Goal: Task Accomplishment & Management: Manage account settings

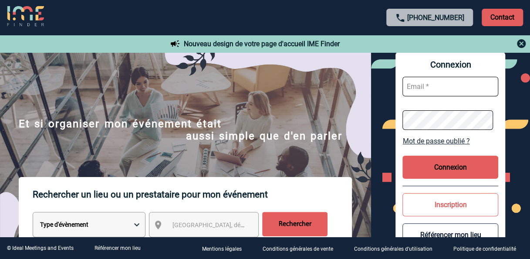
click at [443, 84] on input "text" at bounding box center [450, 87] width 96 height 20
type input "Albane.Briens@Hilton.com"
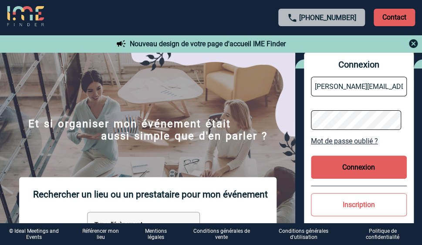
click at [342, 167] on button "Connexion" at bounding box center [359, 166] width 96 height 23
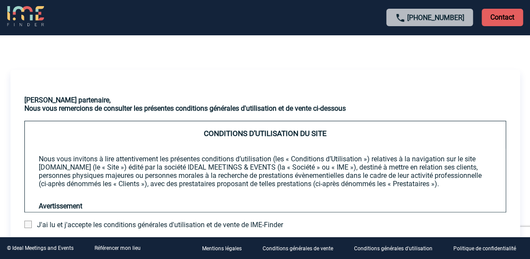
click at [246, 62] on div "Cher partenaire, Nous vous remercions de consulter les présentes conditions gén…" at bounding box center [265, 181] width 510 height 258
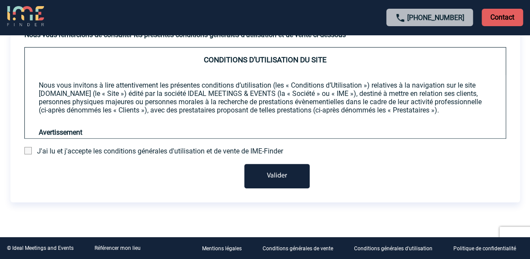
click at [29, 147] on span at bounding box center [27, 150] width 7 height 7
click at [0, 0] on input "checkbox" at bounding box center [0, 0] width 0 height 0
click at [267, 174] on button "Valider" at bounding box center [276, 176] width 65 height 24
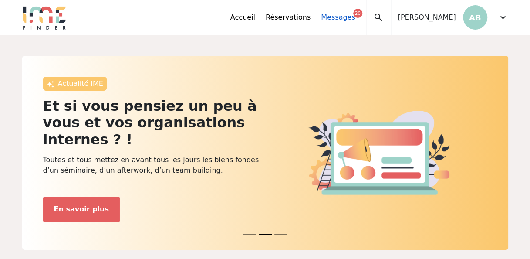
click at [352, 20] on link "Messages 20" at bounding box center [338, 17] width 34 height 10
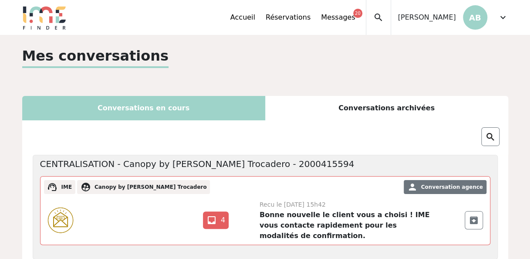
click at [240, 21] on div "Accueil Réservations Messages 20 Mes données personnelles Données société Mes é…" at bounding box center [288, 17] width 442 height 35
click at [255, 20] on link "Accueil" at bounding box center [242, 17] width 25 height 10
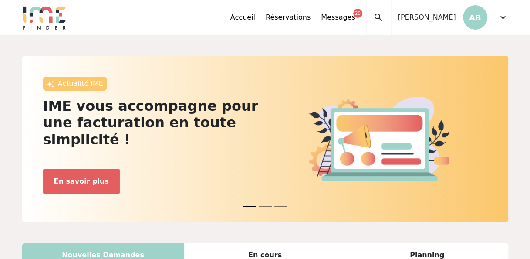
click at [503, 17] on span "expand_more" at bounding box center [503, 17] width 10 height 10
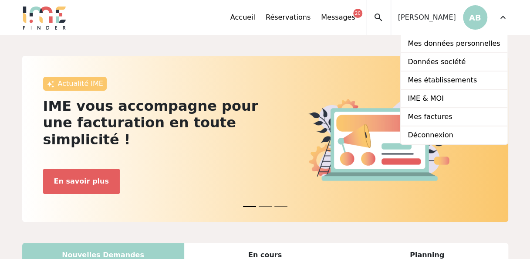
click at [506, 24] on div "expand_more" at bounding box center [503, 17] width 10 height 35
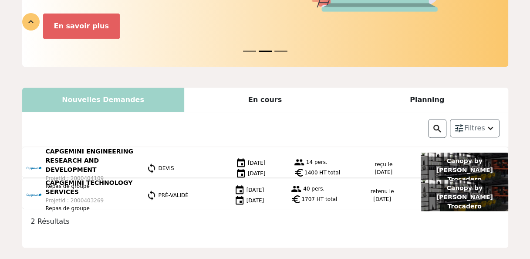
scroll to position [188, 0]
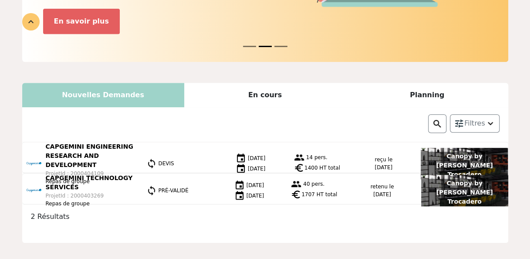
click at [266, 87] on div "En cours" at bounding box center [265, 95] width 162 height 24
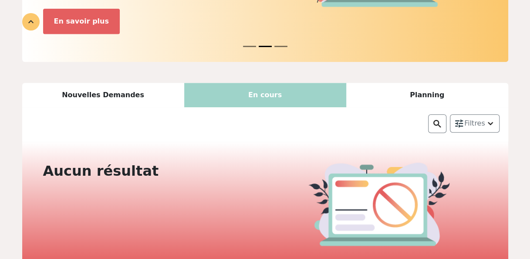
click at [127, 86] on div "Nouvelles Demandes" at bounding box center [103, 95] width 162 height 24
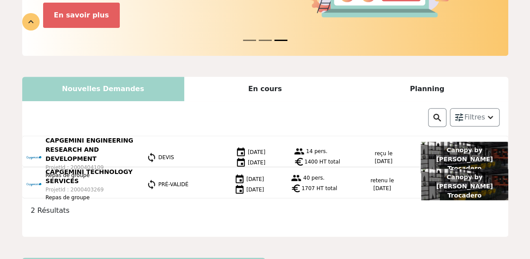
scroll to position [160, 0]
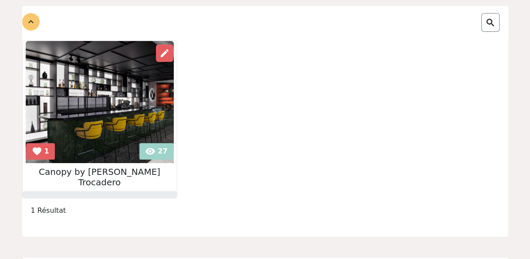
scroll to position [108, 0]
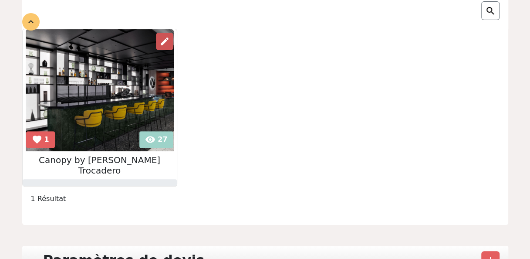
click at [162, 35] on div "edit" at bounding box center [164, 41] width 17 height 17
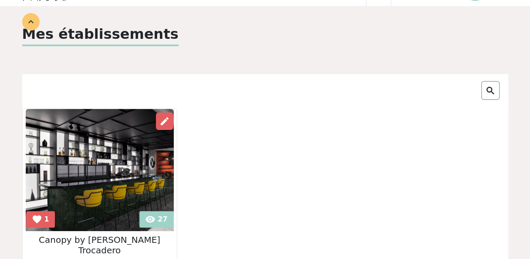
scroll to position [0, 0]
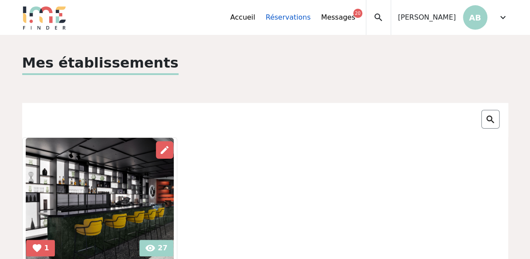
click at [311, 19] on link "Réservations" at bounding box center [288, 17] width 45 height 10
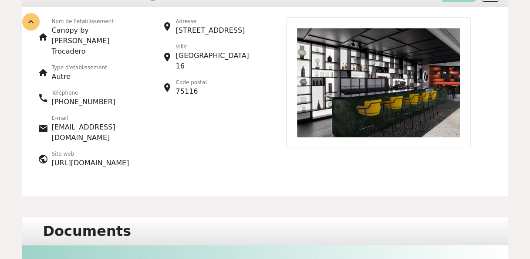
scroll to position [107, 0]
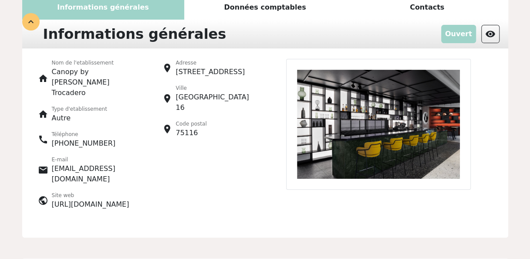
click at [395, 123] on img at bounding box center [378, 124] width 185 height 131
click at [183, 193] on div "place Adresse [STREET_ADDRESS] place Ville [GEOGRAPHIC_DATA] 16 place Code post…" at bounding box center [203, 138] width 124 height 158
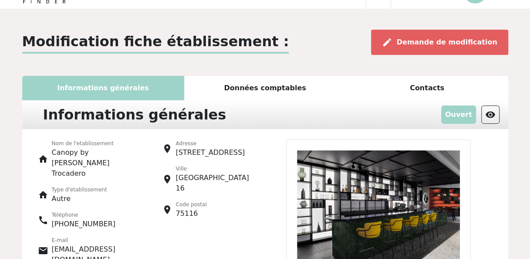
scroll to position [19, 0]
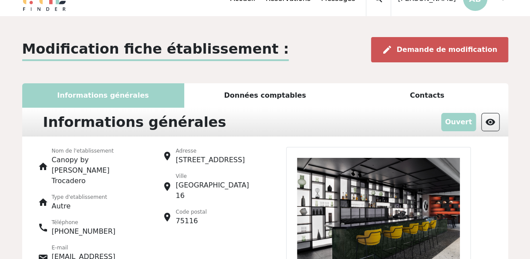
click at [445, 41] on div "edit Demande de modification" at bounding box center [439, 49] width 137 height 25
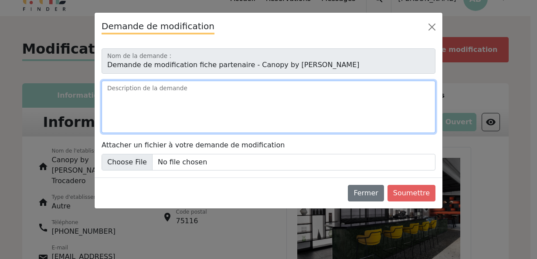
click at [306, 87] on textarea "Description de la demande" at bounding box center [268, 107] width 334 height 52
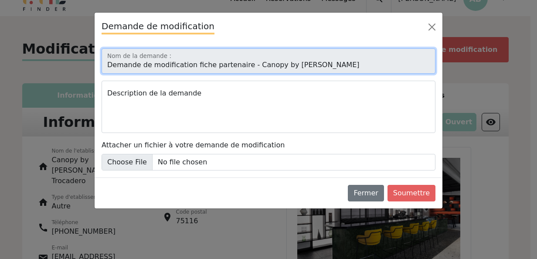
click at [370, 62] on input "Demande de modification fiche partenaire - Canopy by Hilton Paris Trocadero" at bounding box center [268, 60] width 334 height 25
drag, startPoint x: 307, startPoint y: 62, endPoint x: 316, endPoint y: 62, distance: 8.7
click at [316, 62] on input "Demande de modification fiche partenaire - Canopy by Hilton Paris Trocadero" at bounding box center [268, 60] width 334 height 25
drag, startPoint x: 316, startPoint y: 62, endPoint x: 263, endPoint y: 64, distance: 53.6
click at [258, 64] on input "Demande de modification fiche partenaire - Canopy by Hilton Paris Trocadero" at bounding box center [268, 60] width 334 height 25
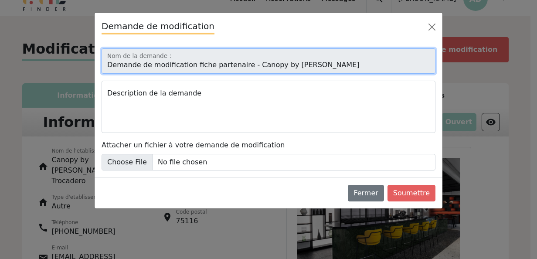
click at [373, 64] on input "Demande de modification fiche partenaire - Canopy by Hilton Paris Trocadero" at bounding box center [268, 60] width 334 height 25
click at [355, 64] on input "Demande de modification fiche partenaire - Canopy by Hilton Paris Trocadero" at bounding box center [268, 60] width 334 height 25
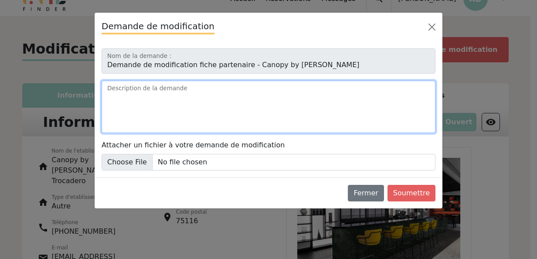
click at [274, 121] on textarea "Description de la demande" at bounding box center [268, 107] width 334 height 52
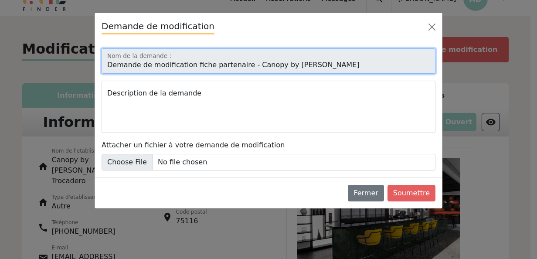
click at [129, 53] on input "Demande de modification fiche partenaire - Canopy by Hilton Paris Trocadero" at bounding box center [268, 60] width 334 height 25
click at [116, 68] on input "Demande de modification fiche partenaire - Canopy by Hilton Paris Trocadero" at bounding box center [268, 60] width 334 height 25
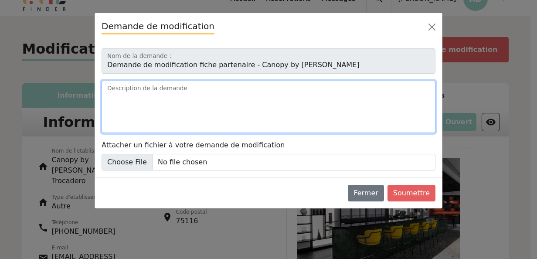
drag, startPoint x: 345, startPoint y: 112, endPoint x: 314, endPoint y: 91, distance: 37.4
click at [345, 111] on textarea "Description de la demande" at bounding box center [268, 107] width 334 height 52
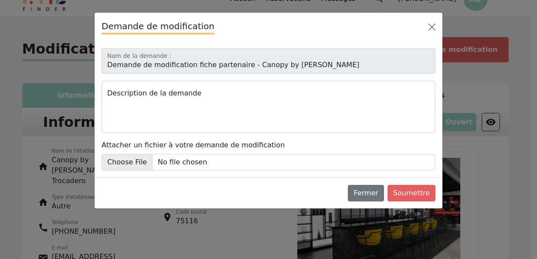
click at [420, 25] on div "Demande de modification" at bounding box center [269, 27] width 348 height 29
click at [429, 27] on button "Close" at bounding box center [432, 27] width 14 height 14
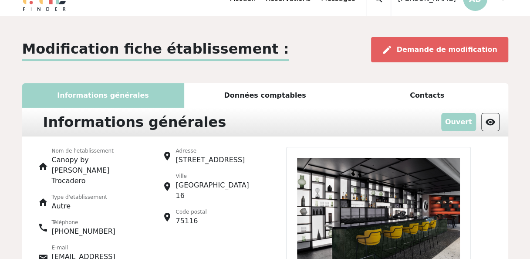
click at [290, 99] on div "Données comptables" at bounding box center [265, 95] width 162 height 24
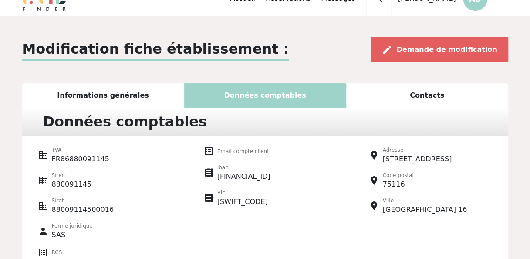
scroll to position [62, 0]
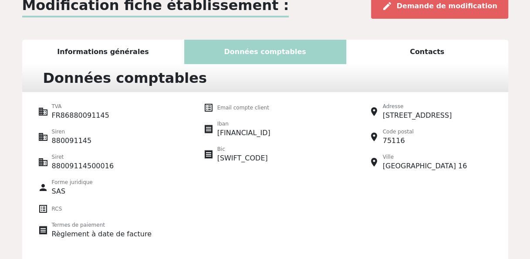
click at [414, 67] on div "Données comptables" at bounding box center [265, 78] width 486 height 28
click at [417, 54] on div "Contacts" at bounding box center [427, 52] width 162 height 24
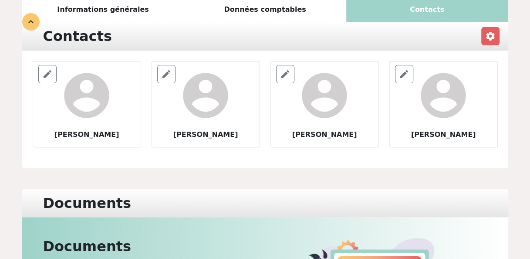
scroll to position [107, 0]
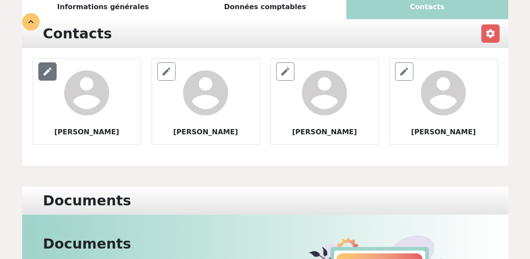
click at [44, 70] on span "edit" at bounding box center [47, 71] width 10 height 10
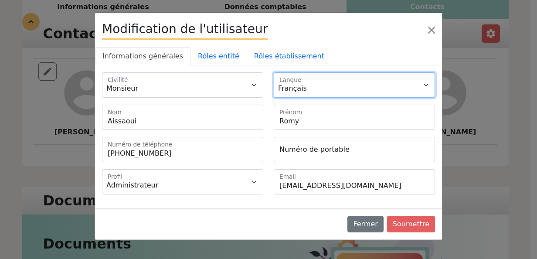
click at [370, 93] on select "Français English Deutsch" at bounding box center [354, 84] width 161 height 25
click at [327, 83] on select "Français English Deutsch" at bounding box center [354, 84] width 161 height 25
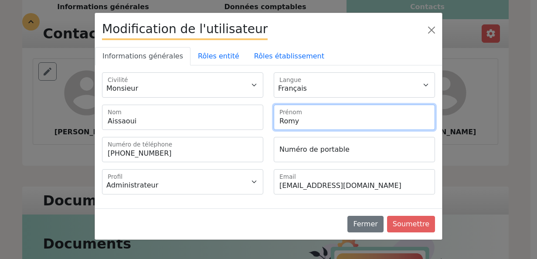
click at [330, 117] on input "Romy" at bounding box center [354, 117] width 161 height 25
drag, startPoint x: 334, startPoint y: 117, endPoint x: 235, endPoint y: 119, distance: 99.3
click at [235, 119] on div "Aissaoui Nom Romy Prénom" at bounding box center [268, 121] width 343 height 32
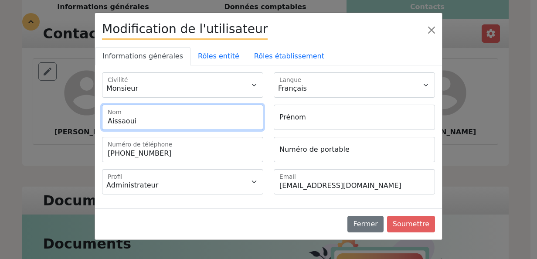
drag, startPoint x: 165, startPoint y: 123, endPoint x: 74, endPoint y: 121, distance: 90.2
click at [73, 121] on div "Modification de l'utilisateur Informations générales Rôles entité Rôles établis…" at bounding box center [268, 129] width 537 height 259
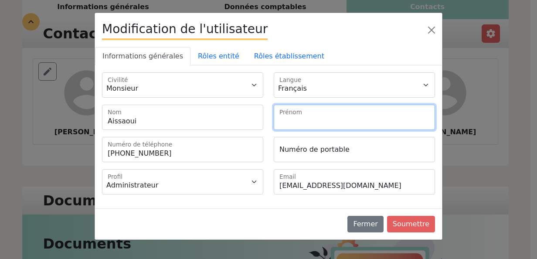
click at [327, 121] on input "Prénom" at bounding box center [354, 117] width 161 height 25
type input "Constance"
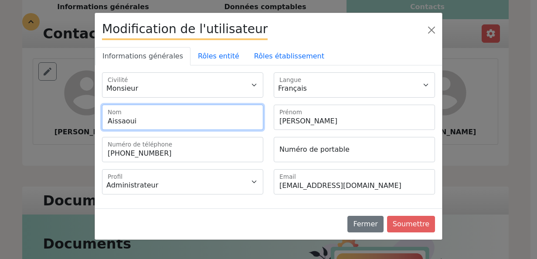
drag, startPoint x: 149, startPoint y: 125, endPoint x: 68, endPoint y: 122, distance: 80.6
click at [68, 122] on div "Modification de l'utilisateur Informations générales Rôles entité Rôles établis…" at bounding box center [268, 129] width 537 height 259
type input "Baroni"
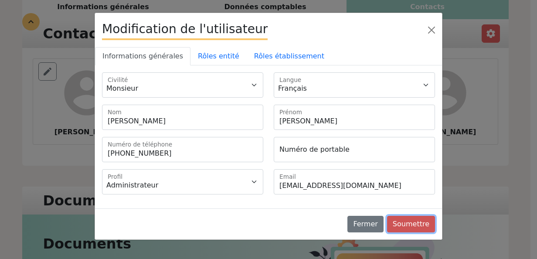
click at [428, 225] on button "Soumettre" at bounding box center [411, 224] width 48 height 17
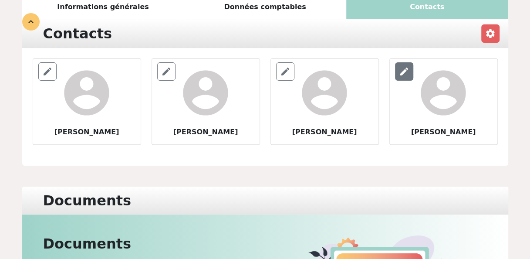
click at [408, 70] on span "edit" at bounding box center [404, 71] width 10 height 10
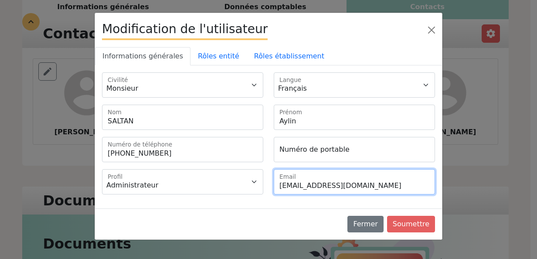
drag, startPoint x: 369, startPoint y: 182, endPoint x: 189, endPoint y: 182, distance: 180.8
click at [189, 182] on div "Administrateur Gestionnaire Profil aylin.saltan@hilton.com Email" at bounding box center [268, 185] width 343 height 32
click at [391, 188] on input "parpy_" at bounding box center [354, 181] width 161 height 25
type input "parpy_events@hilton.com"
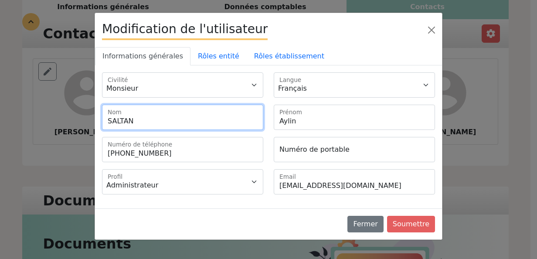
click at [169, 118] on input "SALTAN" at bounding box center [182, 117] width 161 height 25
drag, startPoint x: 195, startPoint y: 118, endPoint x: 65, endPoint y: 123, distance: 130.3
click at [65, 123] on div "Modification de l'utilisateur Informations générales Rôles entité Rôles établis…" at bounding box center [268, 129] width 537 height 259
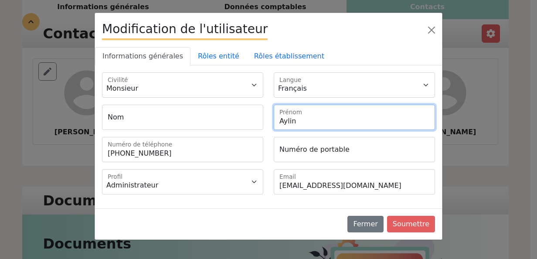
drag, startPoint x: 336, startPoint y: 118, endPoint x: 231, endPoint y: 117, distance: 105.4
click at [231, 117] on div "Nom Aylin Prénom" at bounding box center [268, 121] width 343 height 32
type input "Ilana"
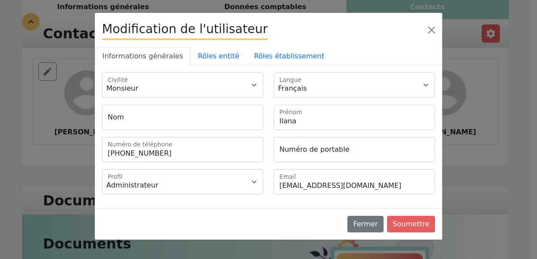
click at [521, 162] on div "Modification de l'utilisateur Informations générales Rôles entité Rôles établis…" at bounding box center [268, 129] width 537 height 259
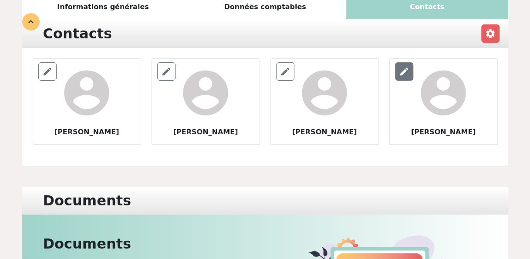
click at [406, 68] on span "edit" at bounding box center [404, 71] width 10 height 10
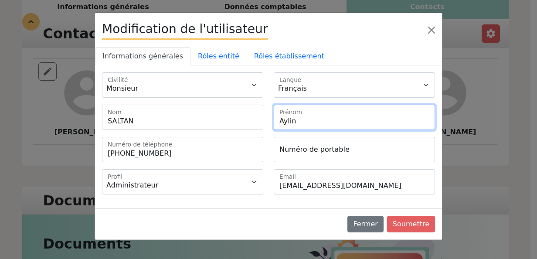
drag, startPoint x: 321, startPoint y: 118, endPoint x: 231, endPoint y: 118, distance: 90.2
click at [231, 118] on div "SALTAN Nom Aylin Prénom" at bounding box center [268, 121] width 343 height 32
type input "Ilana"
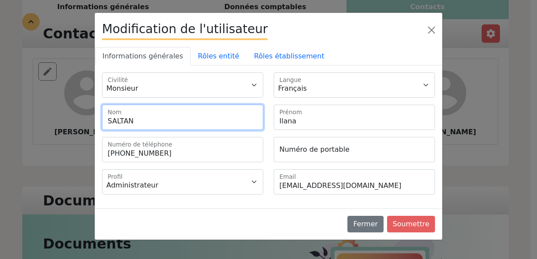
drag, startPoint x: 150, startPoint y: 116, endPoint x: 87, endPoint y: 116, distance: 62.7
click at [87, 116] on div "Modification de l'utilisateur Informations générales Rôles entité Rôles établis…" at bounding box center [268, 129] width 537 height 259
type input "Elisabeth"
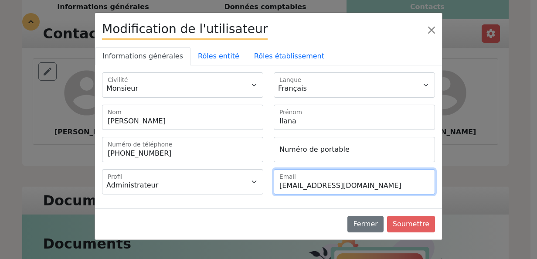
drag, startPoint x: 361, startPoint y: 182, endPoint x: 270, endPoint y: 182, distance: 91.0
click at [270, 182] on div "aylin.saltan@hilton.com Email" at bounding box center [354, 181] width 172 height 25
type input "parpy_events@hilton.com"
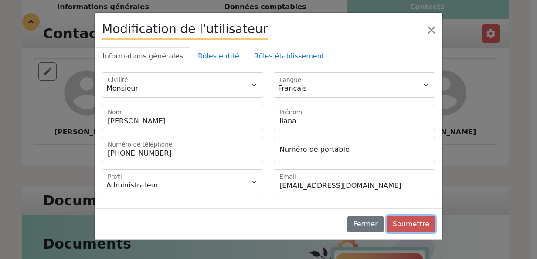
click at [419, 224] on button "Soumettre" at bounding box center [411, 224] width 48 height 17
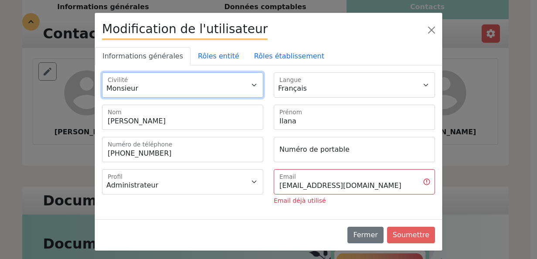
click at [190, 94] on select "Monsieur Madame" at bounding box center [182, 84] width 161 height 25
select select "2"
click at [102, 72] on select "Monsieur Madame" at bounding box center [182, 84] width 161 height 25
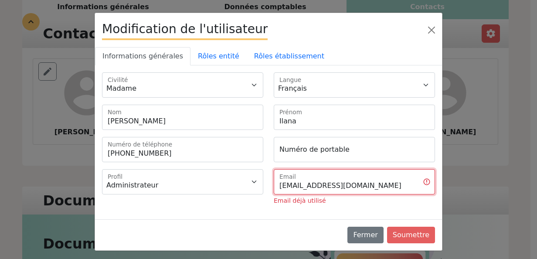
click at [353, 183] on input "parpy_events@hilton.com" at bounding box center [354, 181] width 161 height 25
drag, startPoint x: 386, startPoint y: 183, endPoint x: 206, endPoint y: 180, distance: 179.5
click at [206, 180] on div "Administrateur Gestionnaire Profil parpy_events@hilton.com Email Email déjà uti…" at bounding box center [268, 190] width 343 height 43
type input "ilana.elisabeth@hilton.com"
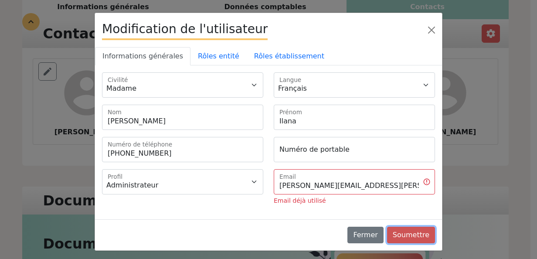
click at [423, 236] on button "Soumettre" at bounding box center [411, 234] width 48 height 17
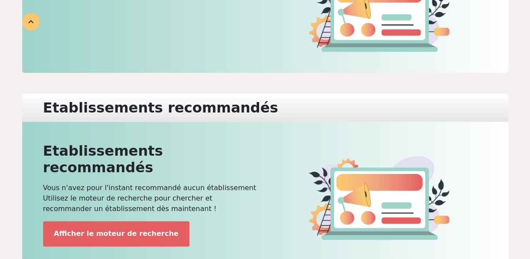
scroll to position [428, 0]
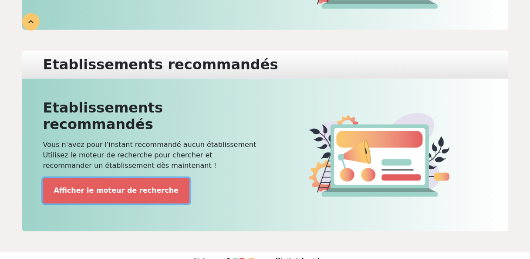
drag, startPoint x: 110, startPoint y: 172, endPoint x: 57, endPoint y: 151, distance: 57.4
click at [57, 178] on button "Afficher le moteur de recherche" at bounding box center [116, 190] width 146 height 25
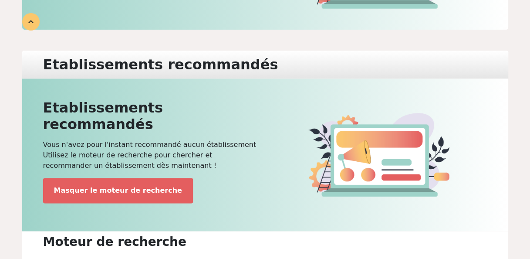
click at [232, 178] on p "Afficher le moteur de recherche Masquer le moteur de recherche" at bounding box center [151, 190] width 217 height 25
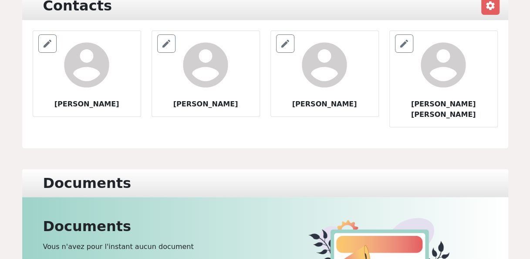
scroll to position [0, 0]
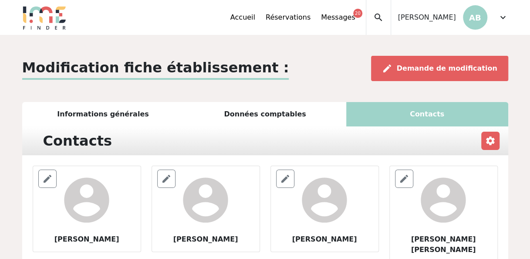
click at [87, 114] on div "Informations générales" at bounding box center [103, 114] width 162 height 24
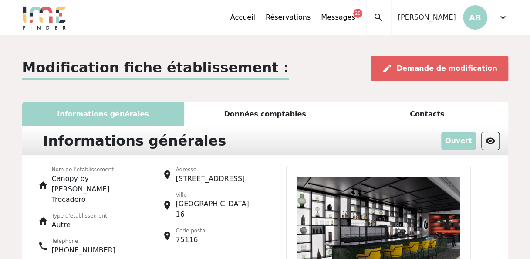
click at [93, 183] on p "Canopy by [PERSON_NAME] Trocadero" at bounding box center [94, 188] width 84 height 31
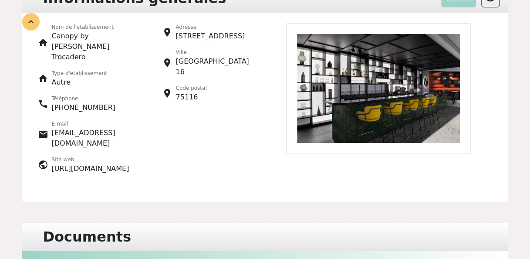
scroll to position [145, 0]
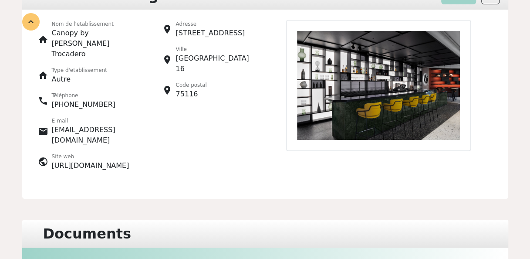
click at [376, 102] on img at bounding box center [378, 85] width 185 height 131
click at [183, 89] on p "75116" at bounding box center [191, 94] width 31 height 10
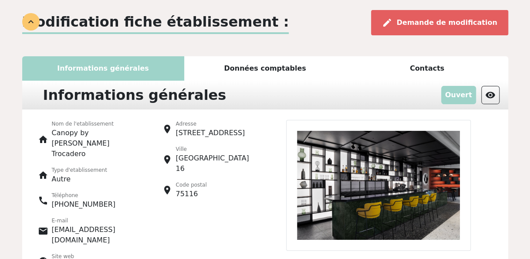
scroll to position [5, 0]
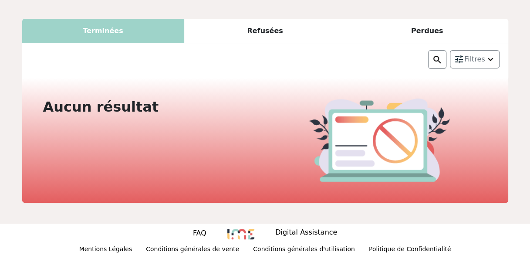
scroll to position [5, 0]
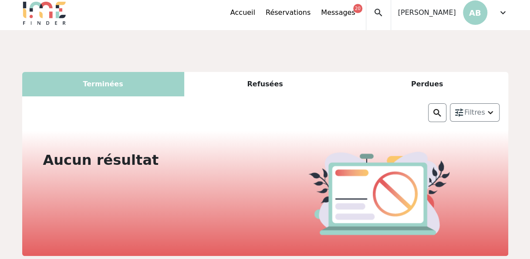
click at [124, 75] on div "Terminées" at bounding box center [103, 84] width 162 height 24
click at [255, 15] on link "Accueil" at bounding box center [242, 12] width 25 height 10
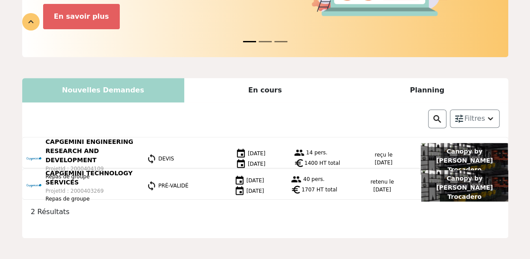
scroll to position [226, 0]
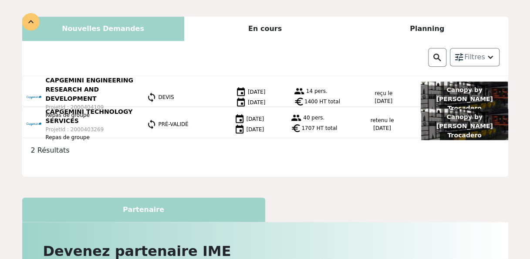
click at [456, 81] on div "Canopy by [PERSON_NAME] Trocadero" at bounding box center [464, 96] width 87 height 31
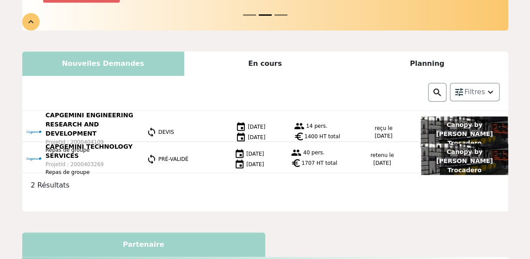
scroll to position [192, 0]
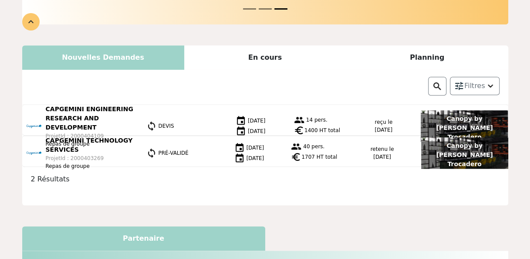
click at [379, 118] on p "reçu le 03-06-2022" at bounding box center [384, 126] width 18 height 16
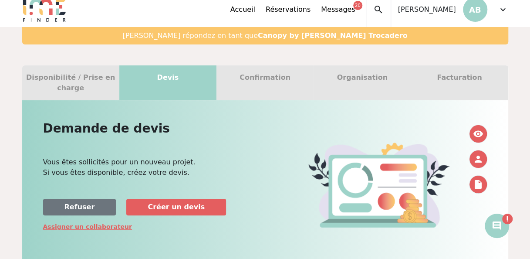
scroll to position [3, 0]
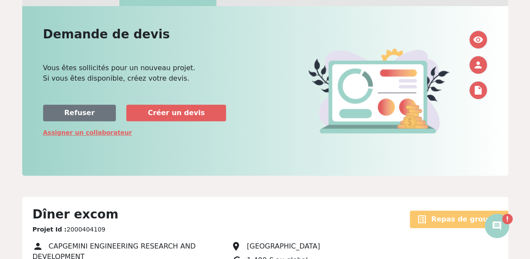
scroll to position [122, 0]
